Goal: Find specific page/section: Find specific page/section

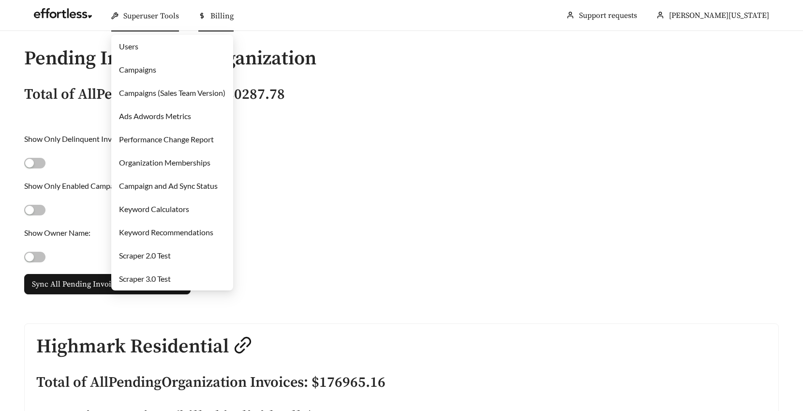
click at [124, 16] on span "Superuser Tools" at bounding box center [151, 16] width 56 height 10
click at [136, 68] on link "Campaigns" at bounding box center [137, 69] width 37 height 9
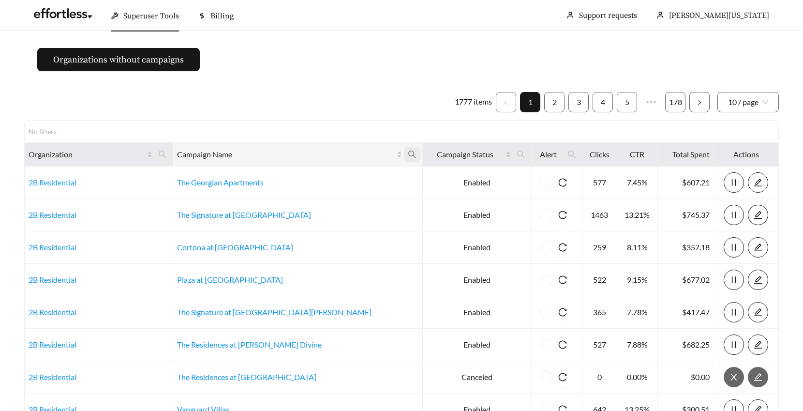
click at [408, 153] on icon "search" at bounding box center [412, 154] width 9 height 9
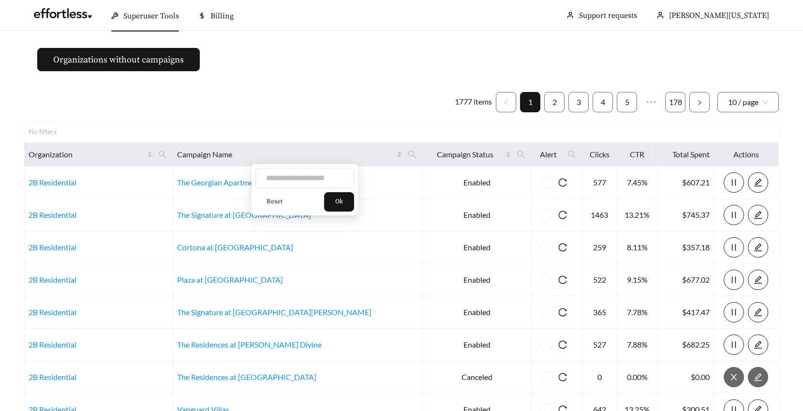
click at [275, 177] on input "text" at bounding box center [304, 178] width 99 height 20
type input "********"
click at [343, 200] on span "Ok" at bounding box center [339, 202] width 8 height 10
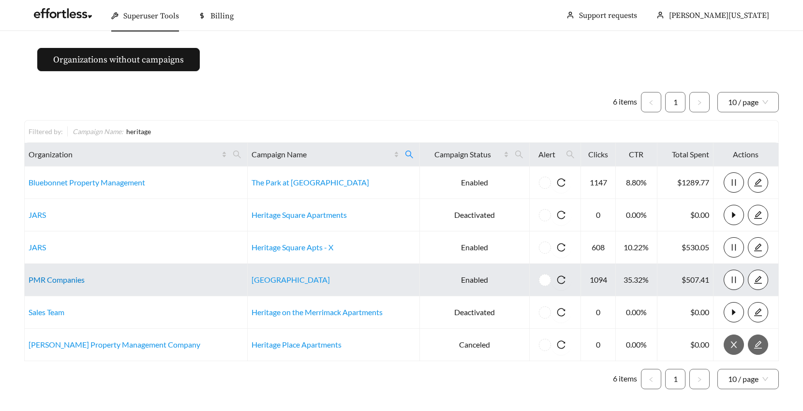
click at [75, 281] on link "PMR Companies" at bounding box center [57, 279] width 56 height 9
click at [251, 277] on link "[GEOGRAPHIC_DATA]" at bounding box center [290, 279] width 78 height 9
click at [267, 280] on link "[GEOGRAPHIC_DATA]" at bounding box center [290, 279] width 78 height 9
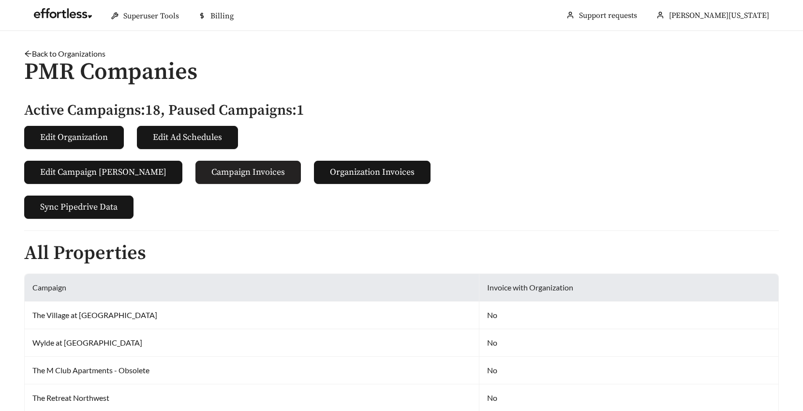
click at [211, 170] on span "Campaign Invoices" at bounding box center [248, 171] width 74 height 13
